Goal: Task Accomplishment & Management: Use online tool/utility

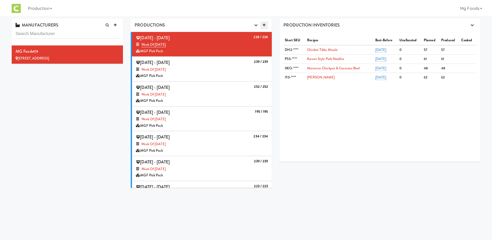
click at [263, 24] on icon at bounding box center [264, 24] width 3 height 3
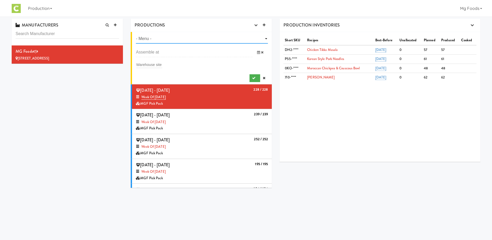
click at [164, 39] on select "- Menu - Week of Octocber 27th, 2025 Week of [DATE] Week of [DATE] Week of [DAT…" at bounding box center [202, 39] width 132 height 10
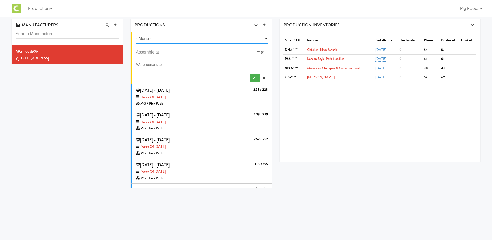
select select "number:1470"
click at [136, 34] on select "- Menu - Week of Octocber 27th, 2025 Week of [DATE] Week of [DATE] Week of [DAT…" at bounding box center [202, 39] width 132 height 10
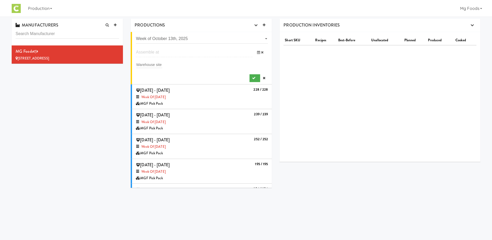
click at [162, 53] on input "text" at bounding box center [194, 52] width 117 height 10
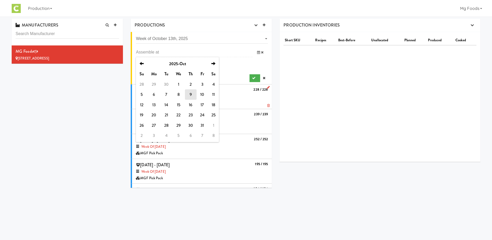
drag, startPoint x: 166, startPoint y: 104, endPoint x: 168, endPoint y: 99, distance: 5.2
click at [166, 103] on td "14" at bounding box center [166, 105] width 12 height 10
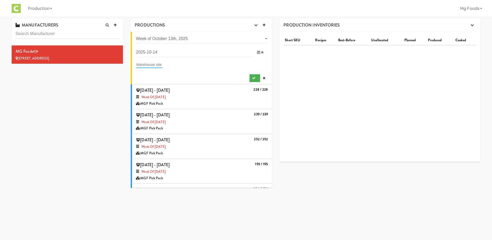
click at [153, 65] on input "text" at bounding box center [149, 64] width 26 height 7
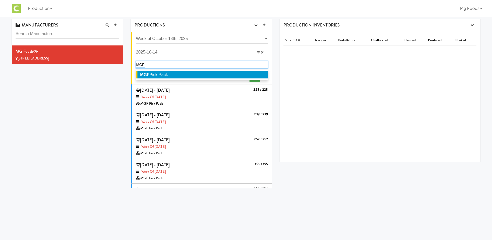
type input "MGF"
click at [160, 75] on span "MGF Pick Pack" at bounding box center [154, 74] width 28 height 4
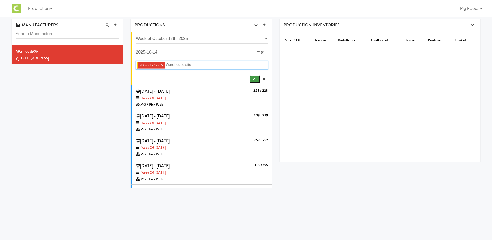
click at [252, 78] on icon "submit" at bounding box center [253, 78] width 3 height 3
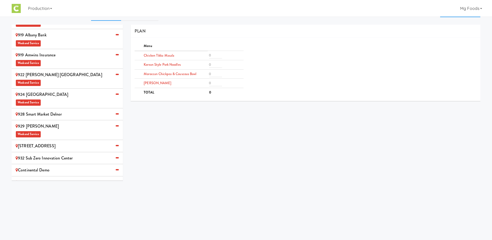
scroll to position [17, 0]
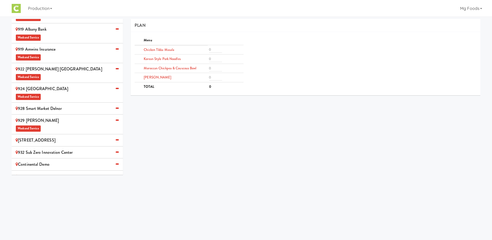
click at [74, 172] on div "MG Foods Extras Weekend Service" at bounding box center [67, 179] width 103 height 15
click at [214, 48] on input "number" at bounding box center [215, 49] width 13 height 6
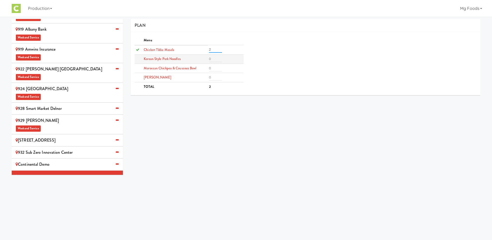
type input "2"
click at [213, 59] on input "number" at bounding box center [215, 59] width 13 height 6
type input "2"
drag, startPoint x: 213, startPoint y: 68, endPoint x: 213, endPoint y: 74, distance: 6.0
click at [213, 68] on input "number" at bounding box center [215, 68] width 13 height 6
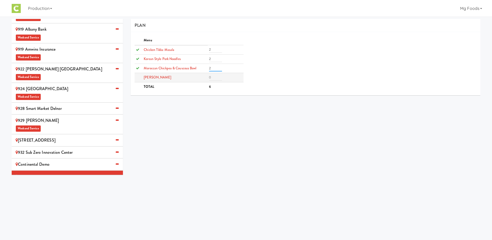
type input "2"
click at [213, 78] on input "number" at bounding box center [215, 77] width 13 height 6
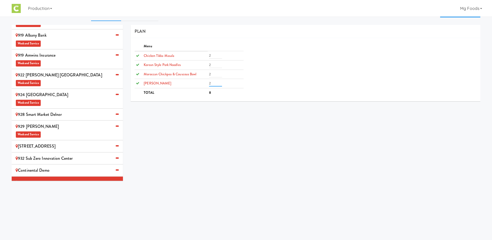
scroll to position [0, 0]
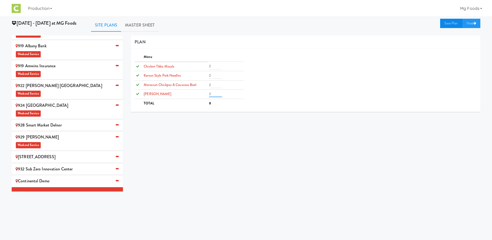
type input "2"
click at [446, 21] on link "Save Plan" at bounding box center [451, 23] width 22 height 9
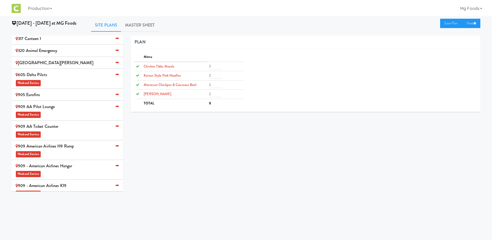
scroll to position [93, 0]
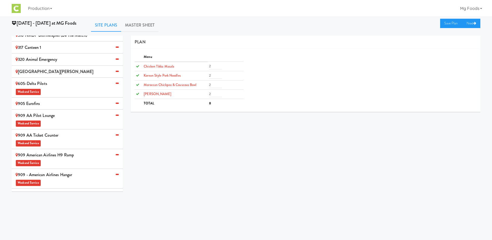
click at [55, 100] on div "905 Eurofins" at bounding box center [67, 104] width 103 height 8
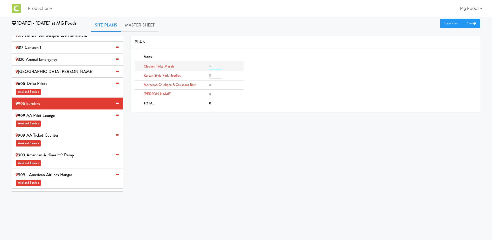
click at [216, 67] on input "number" at bounding box center [215, 66] width 13 height 6
type input "4"
click at [212, 94] on input "number" at bounding box center [215, 94] width 13 height 6
type input "3"
click at [213, 76] on input "number" at bounding box center [215, 75] width 13 height 6
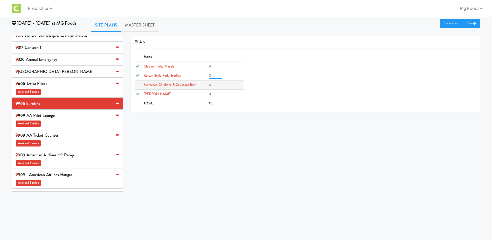
type input "3"
click at [211, 85] on input "number" at bounding box center [215, 85] width 13 height 6
type input "2"
type input "1"
click at [446, 22] on link "Save Plan" at bounding box center [451, 23] width 22 height 9
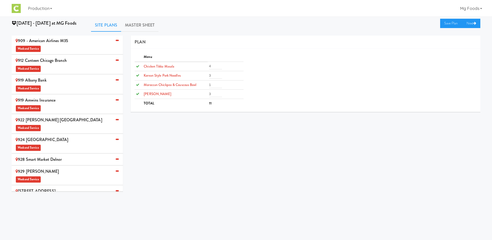
scroll to position [300, 0]
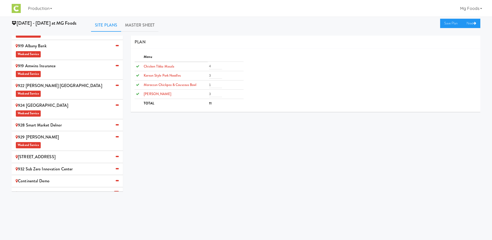
click at [49, 153] on div "[STREET_ADDRESS]" at bounding box center [67, 157] width 103 height 8
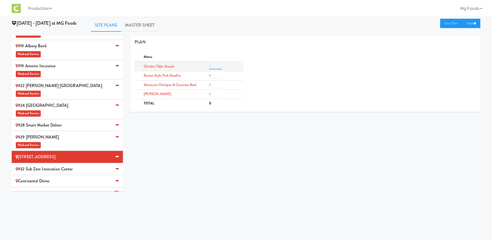
click at [213, 63] on input "number" at bounding box center [215, 66] width 13 height 6
type input "4"
click at [214, 75] on input "number" at bounding box center [215, 75] width 13 height 6
type input "4"
click at [216, 95] on input "number" at bounding box center [215, 94] width 13 height 6
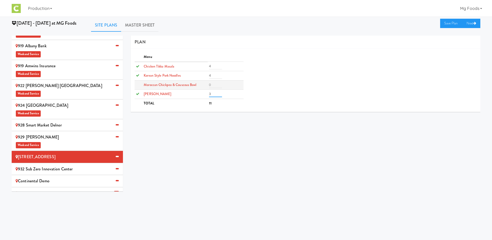
type input "3"
click at [213, 83] on input "number" at bounding box center [215, 85] width 13 height 6
type input "1"
click at [446, 24] on link "Save Plan" at bounding box center [451, 23] width 22 height 9
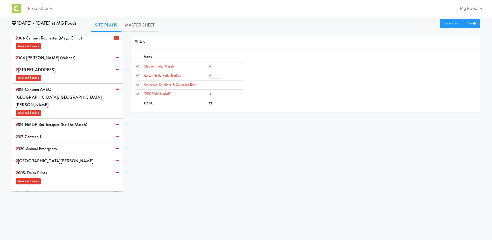
scroll to position [0, 0]
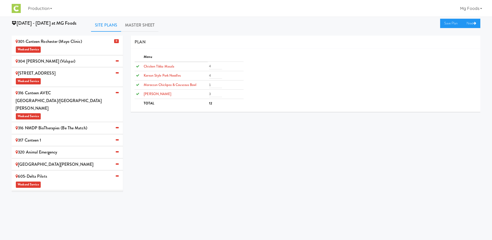
click at [53, 60] on div "304 [PERSON_NAME] (Valspar)" at bounding box center [67, 61] width 103 height 8
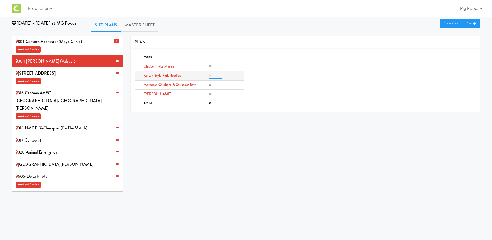
click at [217, 76] on input "number" at bounding box center [215, 75] width 13 height 6
type input "3"
click at [214, 66] on input "number" at bounding box center [215, 66] width 13 height 6
type input "2"
click at [213, 94] on input "number" at bounding box center [215, 94] width 13 height 6
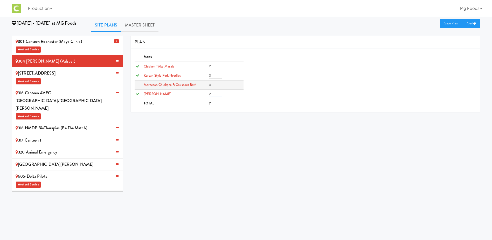
type input "2"
click at [213, 85] on input "number" at bounding box center [215, 85] width 13 height 6
type input "1"
click at [448, 26] on link "Save Plan" at bounding box center [451, 23] width 22 height 9
click at [60, 73] on div "309 Northridge Nook Weekend Service" at bounding box center [67, 76] width 103 height 15
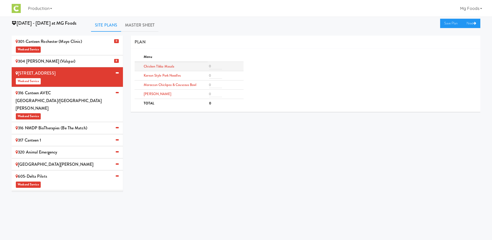
click at [209, 66] on td at bounding box center [226, 66] width 36 height 9
click at [213, 67] on input "number" at bounding box center [215, 66] width 13 height 6
type input "2"
click at [214, 86] on input "number" at bounding box center [215, 85] width 13 height 6
type input "2"
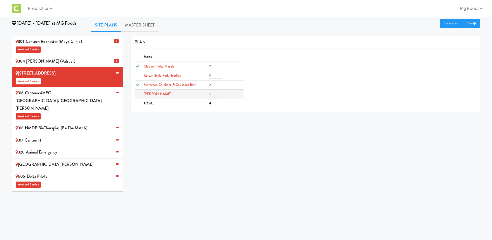
click at [215, 93] on input "number" at bounding box center [215, 94] width 13 height 6
type input "2"
click at [215, 77] on input "number" at bounding box center [215, 75] width 13 height 6
type input "2"
click at [451, 24] on link "Save Plan" at bounding box center [451, 23] width 22 height 9
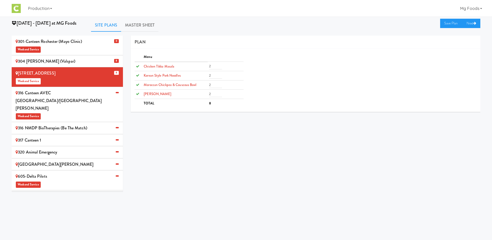
click at [70, 94] on div "316 Canteen AVEC Minneapolis/St [PERSON_NAME] Weekend Service" at bounding box center [67, 104] width 103 height 31
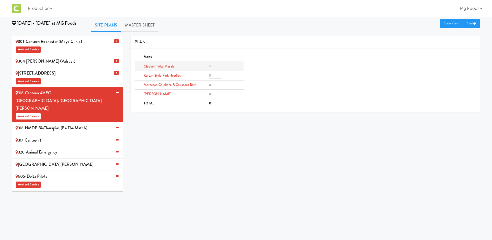
click at [216, 67] on input "number" at bounding box center [215, 66] width 13 height 6
type input "2"
click at [214, 84] on input "number" at bounding box center [215, 85] width 13 height 6
type input "2"
click at [213, 94] on input "number" at bounding box center [215, 94] width 13 height 6
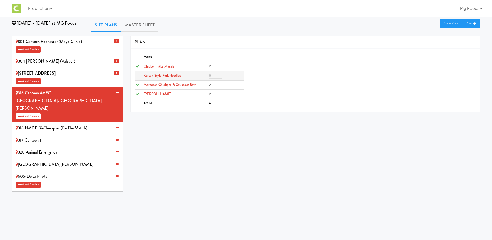
type input "2"
click at [214, 72] on td at bounding box center [226, 75] width 36 height 9
click at [213, 75] on input "number" at bounding box center [215, 75] width 13 height 6
type input "2"
click at [448, 22] on link "Save Plan" at bounding box center [451, 23] width 22 height 9
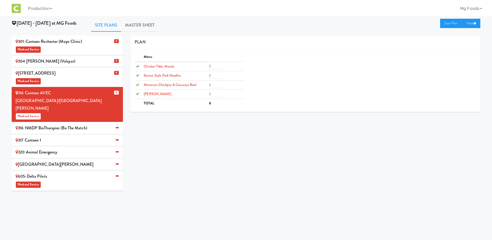
click at [47, 124] on div "316 NMDP BioTherapies (Be the match)" at bounding box center [67, 128] width 103 height 8
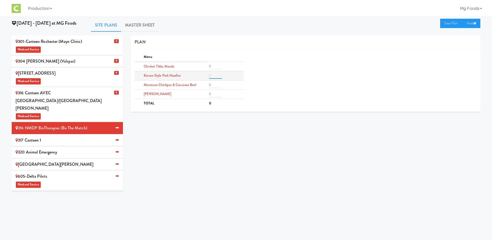
click at [211, 75] on input "number" at bounding box center [215, 75] width 13 height 6
type input "3"
click at [214, 65] on input "number" at bounding box center [215, 66] width 13 height 6
type input "2"
click at [215, 92] on input "number" at bounding box center [215, 94] width 13 height 6
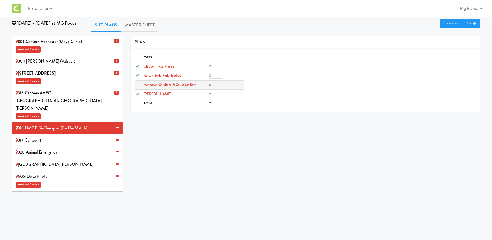
type input "2"
click at [215, 83] on input "number" at bounding box center [215, 85] width 13 height 6
type input "1"
click at [447, 24] on link "Save Plan" at bounding box center [451, 23] width 22 height 9
click at [41, 136] on div "317 Canteen 1" at bounding box center [67, 140] width 103 height 8
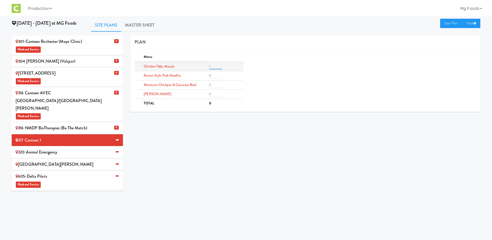
click at [216, 64] on input "number" at bounding box center [215, 66] width 13 height 6
type input "8"
click at [213, 94] on input "number" at bounding box center [215, 94] width 13 height 6
type input "8"
click at [214, 73] on input "number" at bounding box center [215, 75] width 13 height 6
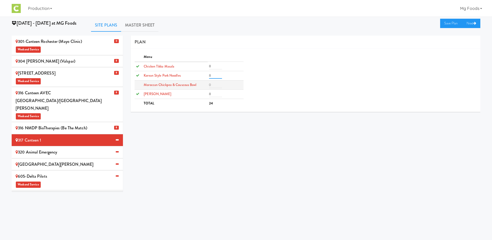
type input "8"
click at [214, 83] on input "number" at bounding box center [215, 85] width 13 height 6
type input "4"
click at [448, 22] on link "Save Plan" at bounding box center [451, 23] width 22 height 9
click at [43, 148] on div "320 Animal Emergency" at bounding box center [67, 152] width 103 height 8
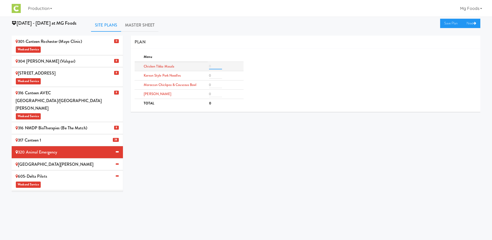
click at [214, 65] on input "number" at bounding box center [215, 66] width 13 height 6
type input "3"
click at [215, 74] on input "number" at bounding box center [215, 75] width 13 height 6
type input "3"
click at [213, 85] on input "number" at bounding box center [215, 85] width 13 height 6
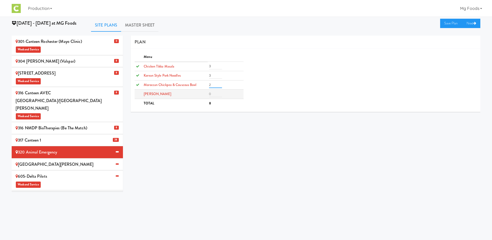
type input "2"
click at [213, 94] on input "number" at bounding box center [215, 94] width 13 height 6
type input "2"
click at [446, 25] on link "Save Plan" at bounding box center [451, 23] width 22 height 9
click at [75, 160] on div "[GEOGRAPHIC_DATA][PERSON_NAME]" at bounding box center [67, 164] width 103 height 8
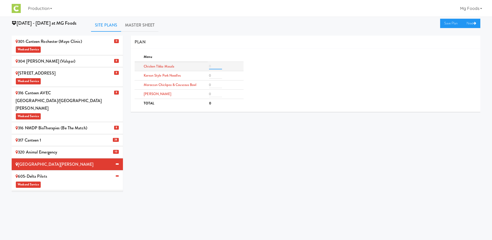
click at [214, 67] on input "number" at bounding box center [215, 66] width 13 height 6
type input "2"
click at [213, 86] on input "number" at bounding box center [215, 85] width 13 height 6
type input "2"
click at [215, 94] on input "number" at bounding box center [215, 94] width 13 height 6
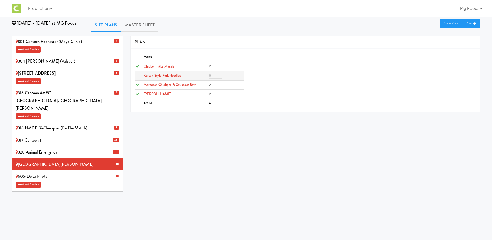
type input "2"
click at [212, 75] on input "number" at bounding box center [215, 75] width 13 height 6
type input "2"
click at [450, 23] on link "Save Plan" at bounding box center [451, 23] width 22 height 9
click at [71, 172] on div "605-Delta Pilots Weekend Service" at bounding box center [67, 179] width 103 height 15
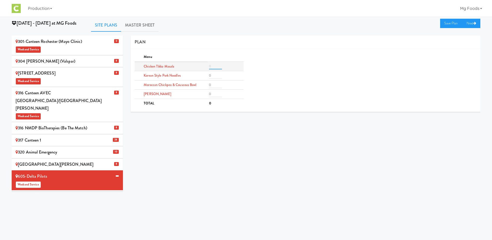
click at [215, 68] on input "number" at bounding box center [215, 66] width 13 height 6
type input "2"
click at [216, 84] on input "number" at bounding box center [215, 85] width 13 height 6
type input "2"
click at [214, 93] on input "number" at bounding box center [215, 94] width 13 height 6
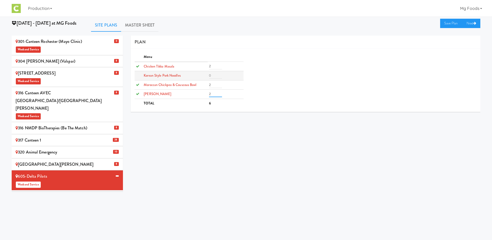
type input "2"
click at [215, 73] on input "number" at bounding box center [215, 75] width 13 height 6
type input "2"
click at [445, 23] on link "Save Plan" at bounding box center [451, 23] width 22 height 9
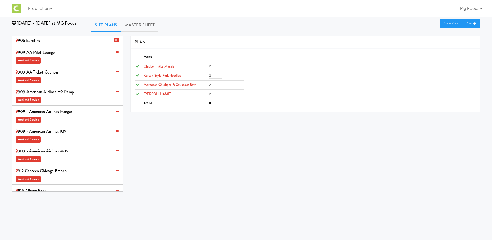
scroll to position [130, 0]
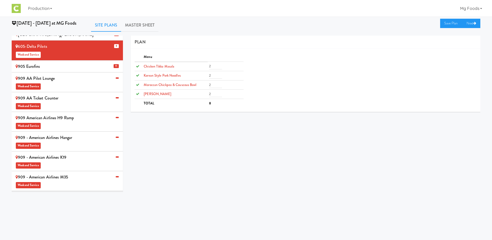
click at [57, 94] on div "909 AA Ticket Counter Weekend Service" at bounding box center [67, 101] width 103 height 15
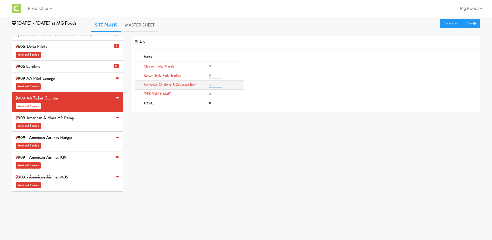
click at [212, 83] on input "number" at bounding box center [215, 85] width 13 height 6
type input "2"
click at [215, 94] on input "number" at bounding box center [215, 94] width 13 height 6
type input "2"
click at [446, 23] on link "Save Plan" at bounding box center [451, 23] width 22 height 9
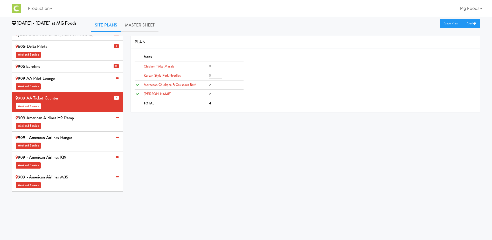
click at [76, 114] on div "909 American Airlines H9 Ramp Weekend Service" at bounding box center [67, 121] width 103 height 15
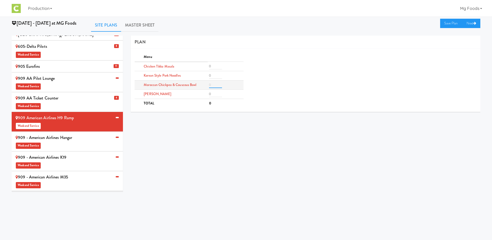
click at [212, 84] on input "number" at bounding box center [215, 85] width 13 height 6
type input "3"
click at [213, 94] on input "number" at bounding box center [215, 94] width 13 height 6
type input "3"
click at [213, 74] on input "number" at bounding box center [215, 75] width 13 height 6
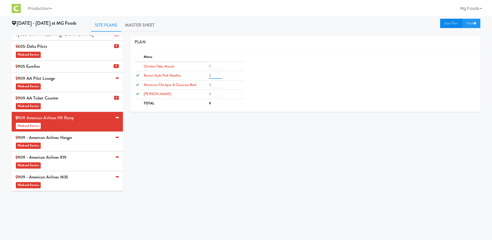
type input "3"
click at [449, 21] on link "Save Plan" at bounding box center [451, 23] width 22 height 9
click at [81, 141] on span "Weekend Service" at bounding box center [67, 145] width 103 height 8
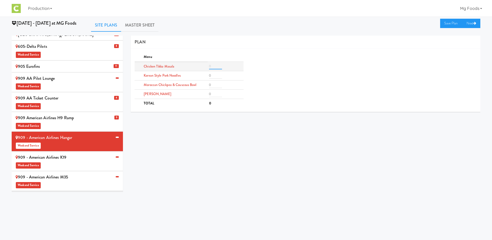
click at [215, 65] on input "number" at bounding box center [215, 66] width 13 height 6
type input "3"
click at [214, 84] on input "number" at bounding box center [215, 85] width 13 height 6
type input "3"
click at [213, 95] on input "number" at bounding box center [215, 94] width 13 height 6
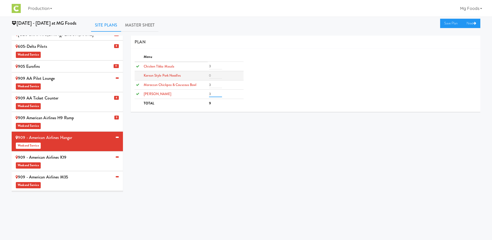
type input "3"
click at [212, 74] on input "number" at bounding box center [215, 75] width 13 height 6
type input "3"
click at [445, 22] on link "Save Plan" at bounding box center [451, 23] width 22 height 9
click at [75, 153] on div "909 - American Airlines K19 Weekend Service" at bounding box center [67, 160] width 103 height 15
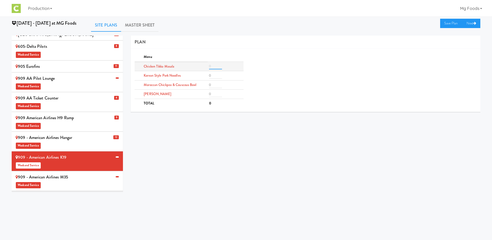
click at [213, 64] on input "number" at bounding box center [215, 66] width 13 height 6
type input "2"
click at [215, 85] on input "2" at bounding box center [215, 85] width 13 height 6
type input "2"
click at [214, 96] on input "number" at bounding box center [215, 94] width 13 height 6
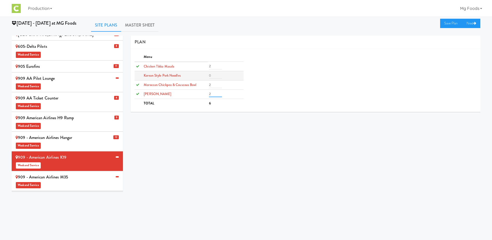
type input "2"
click at [214, 74] on input "number" at bounding box center [215, 75] width 13 height 6
type input "2"
click at [449, 24] on link "Save Plan" at bounding box center [451, 23] width 22 height 9
click at [61, 74] on div "909 AA Pilot Lounge Weekend Service" at bounding box center [67, 81] width 103 height 15
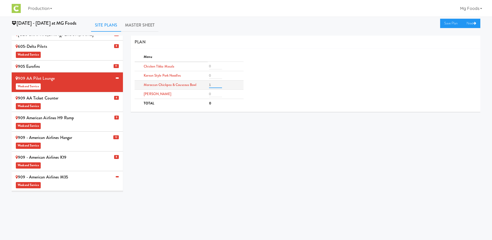
click at [213, 85] on input "1" at bounding box center [215, 85] width 13 height 6
type input "1"
click at [213, 94] on input "number" at bounding box center [215, 94] width 13 height 6
type input "1"
click at [215, 79] on td at bounding box center [226, 75] width 36 height 9
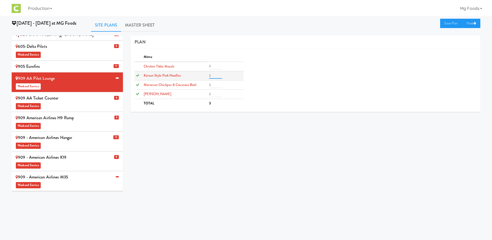
click at [216, 74] on input "1" at bounding box center [215, 75] width 13 height 6
type input "1"
click at [445, 25] on link "Save Plan" at bounding box center [451, 23] width 22 height 9
click at [69, 173] on div "909 - American Airlines M35 Weekend Service" at bounding box center [67, 180] width 103 height 15
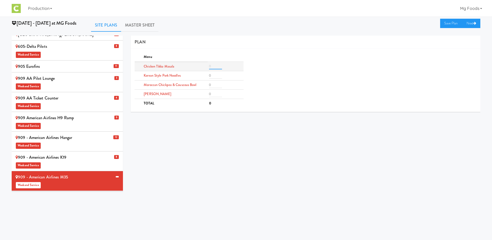
click at [213, 66] on input "number" at bounding box center [215, 66] width 13 height 6
type input "1"
click at [215, 85] on input "number" at bounding box center [215, 85] width 13 height 6
type input "1"
click at [215, 94] on input "number" at bounding box center [215, 94] width 13 height 6
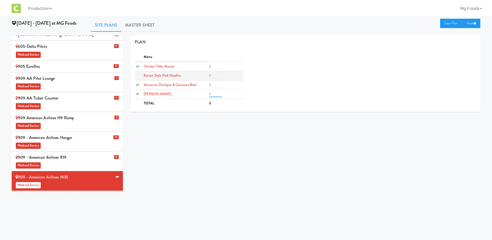
type input "1"
click at [214, 76] on input "number" at bounding box center [215, 75] width 13 height 6
type input "1"
click at [446, 23] on link "Save Plan" at bounding box center [451, 23] width 22 height 9
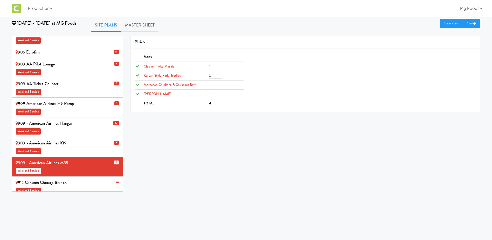
scroll to position [156, 0]
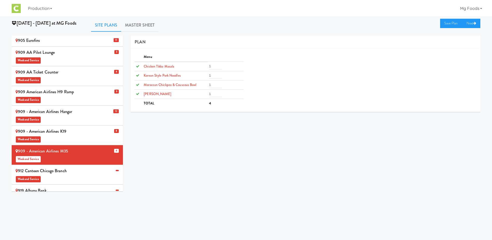
click at [74, 167] on div "912 Canteen Chicago Branch Weekend Service" at bounding box center [67, 174] width 103 height 15
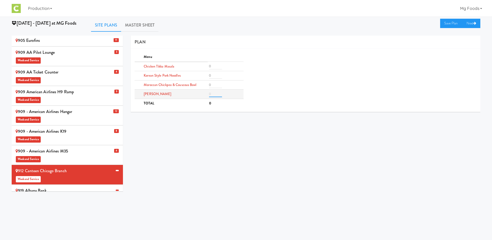
click at [212, 92] on input "number" at bounding box center [215, 94] width 13 height 6
type input "2"
click at [214, 75] on input "number" at bounding box center [215, 75] width 13 height 6
type input "2"
click at [446, 23] on link "Save Plan" at bounding box center [451, 23] width 22 height 9
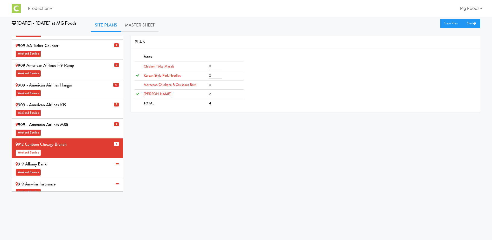
scroll to position [259, 0]
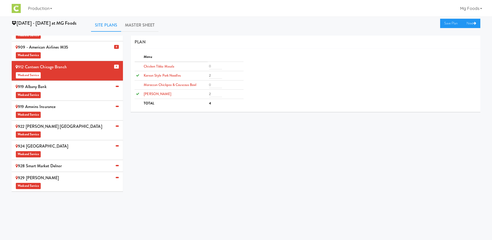
click at [61, 122] on div "922 [PERSON_NAME] USA Weekend Service" at bounding box center [67, 129] width 103 height 15
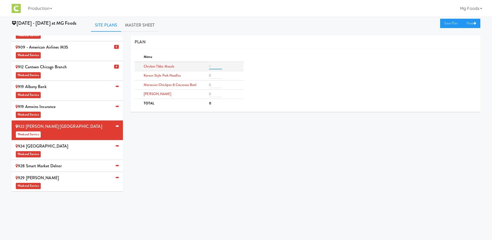
click at [212, 66] on input "number" at bounding box center [215, 66] width 13 height 6
type input "2"
click at [213, 86] on input "number" at bounding box center [215, 85] width 13 height 6
type input "2"
click at [214, 93] on input "number" at bounding box center [215, 94] width 13 height 6
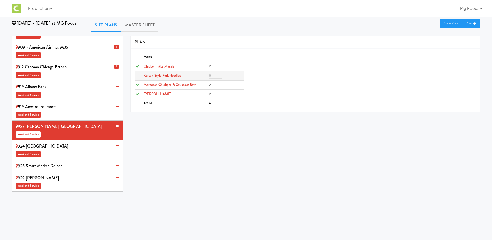
type input "2"
click at [213, 75] on input "number" at bounding box center [215, 75] width 13 height 6
type input "2"
click at [448, 23] on link "Save Plan" at bounding box center [451, 23] width 22 height 9
click at [54, 162] on div "928 Smart Market Delnor" at bounding box center [67, 166] width 103 height 8
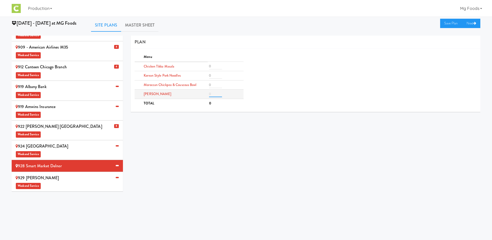
click at [214, 93] on input "number" at bounding box center [215, 94] width 13 height 6
type input "6"
click at [212, 63] on td at bounding box center [226, 66] width 36 height 9
click at [213, 68] on input "number" at bounding box center [215, 66] width 13 height 6
type input "4"
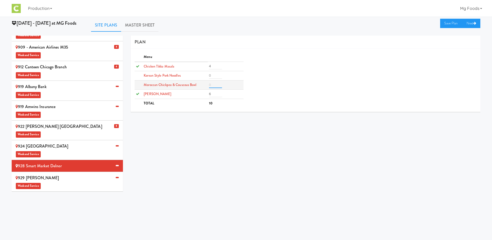
click at [214, 87] on input "number" at bounding box center [215, 85] width 13 height 6
type input "4"
click at [212, 75] on input "number" at bounding box center [215, 75] width 13 height 6
type input "4"
click at [447, 24] on link "Save Plan" at bounding box center [451, 23] width 22 height 9
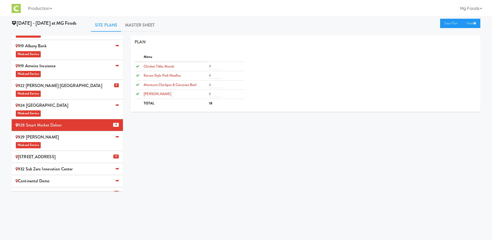
scroll to position [274, 0]
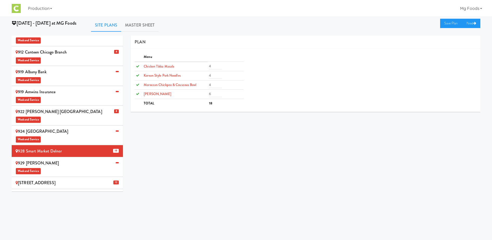
click at [61, 127] on div "924 Midwestern University Weekend Service" at bounding box center [67, 134] width 103 height 15
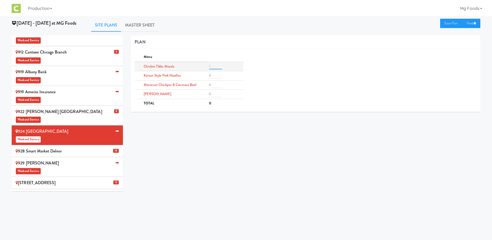
click at [216, 66] on input "number" at bounding box center [215, 66] width 13 height 6
type input "2"
click at [215, 86] on input "number" at bounding box center [215, 85] width 13 height 6
type input "2"
click at [215, 93] on input "number" at bounding box center [215, 94] width 13 height 6
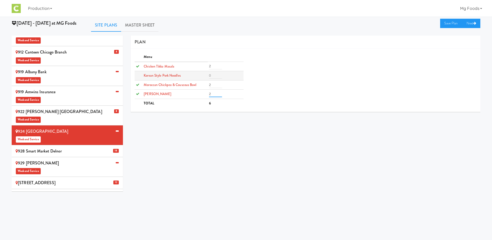
type input "2"
click at [214, 74] on input "number" at bounding box center [215, 75] width 13 height 6
type input "2"
click at [448, 22] on link "Save Plan" at bounding box center [451, 23] width 22 height 9
click at [64, 159] on div "929 Ikea Joliet Weekend Service" at bounding box center [67, 166] width 103 height 15
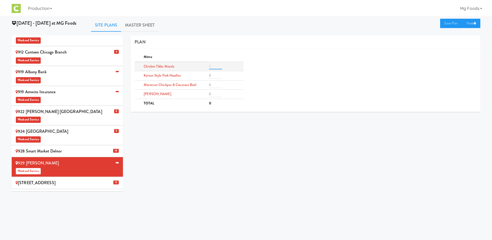
click at [215, 67] on input "number" at bounding box center [215, 66] width 13 height 6
type input "2"
click at [218, 85] on input "number" at bounding box center [215, 85] width 13 height 6
type input "2"
click at [212, 96] on input "number" at bounding box center [215, 94] width 13 height 6
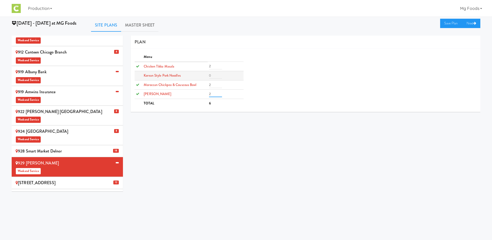
type input "2"
click at [212, 75] on input "number" at bounding box center [215, 75] width 13 height 6
type input "2"
click at [449, 22] on link "Save Plan" at bounding box center [451, 23] width 22 height 9
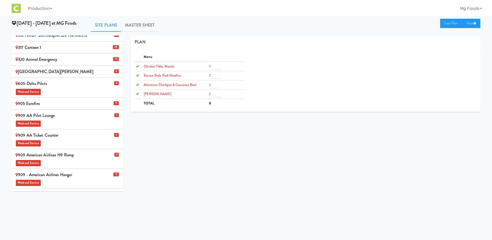
scroll to position [0, 0]
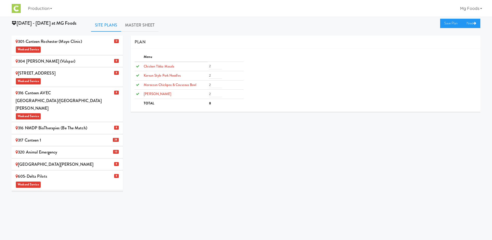
click at [63, 44] on div "301-Canteen Rochester (Mayo Clinic) Weekend Service" at bounding box center [67, 45] width 103 height 15
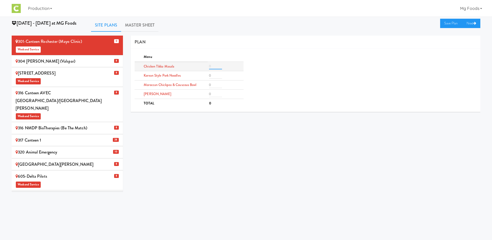
click at [212, 65] on input "number" at bounding box center [215, 66] width 13 height 6
type input "3"
click at [211, 83] on input "number" at bounding box center [215, 85] width 13 height 6
type input "3"
click at [212, 94] on input "number" at bounding box center [215, 94] width 13 height 6
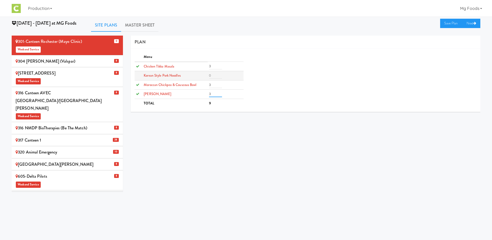
type input "3"
click at [212, 74] on input "number" at bounding box center [215, 75] width 13 height 6
type input "3"
click at [443, 24] on link "Save Plan" at bounding box center [451, 23] width 22 height 9
click at [145, 23] on link "Master Sheet" at bounding box center [139, 25] width 37 height 13
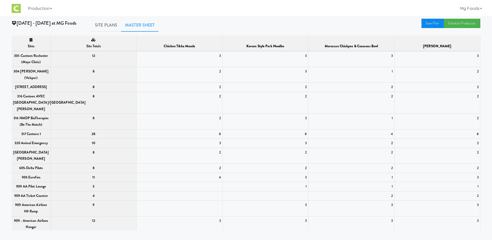
click at [433, 24] on link "Save Plan" at bounding box center [432, 23] width 22 height 9
click at [461, 25] on link "Schedule Production" at bounding box center [462, 23] width 37 height 9
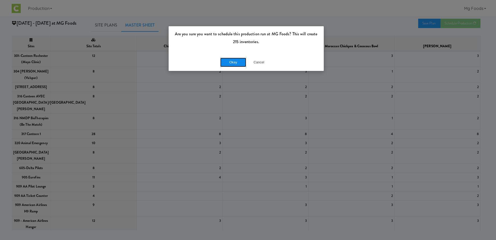
click at [228, 64] on button "Okay" at bounding box center [233, 62] width 26 height 9
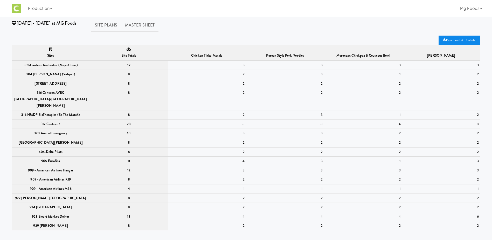
click at [451, 43] on link "Download All Labels" at bounding box center [459, 40] width 42 height 9
